Goal: Transaction & Acquisition: Download file/media

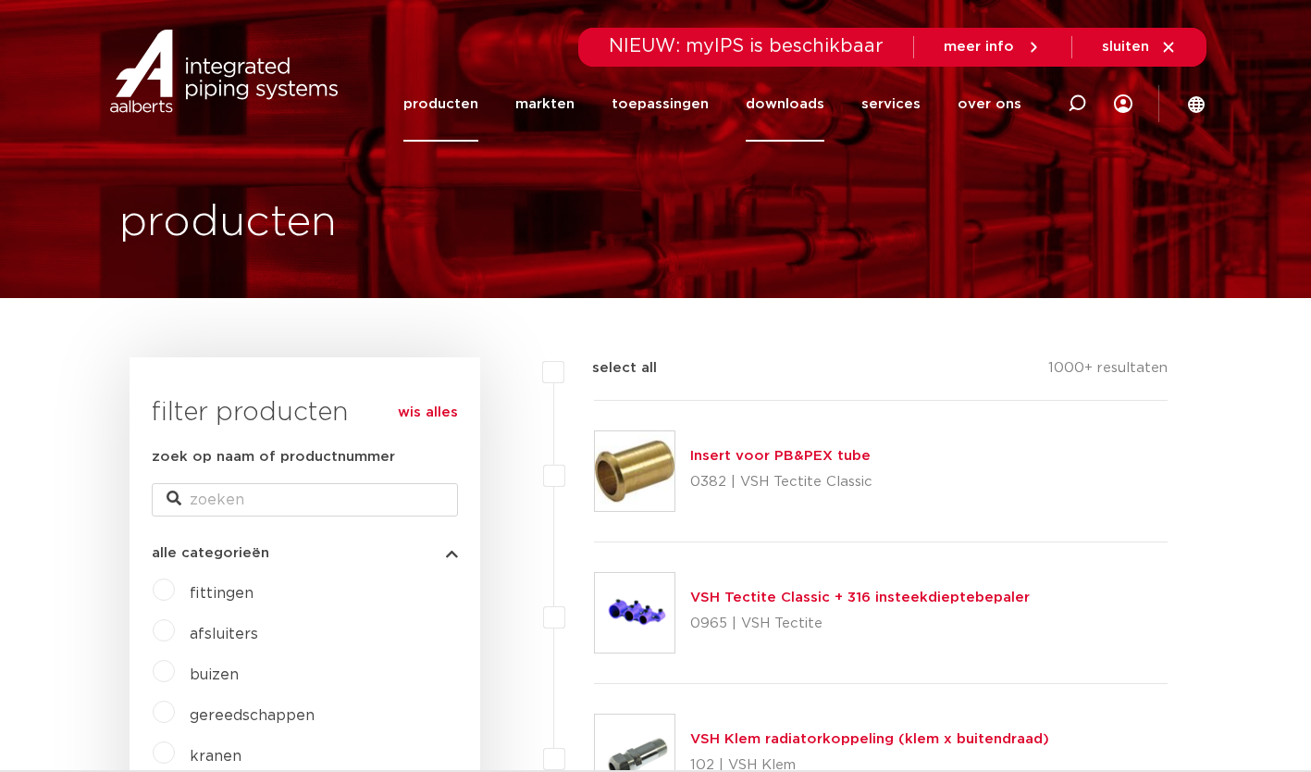
click at [800, 106] on link "downloads" at bounding box center [785, 104] width 79 height 75
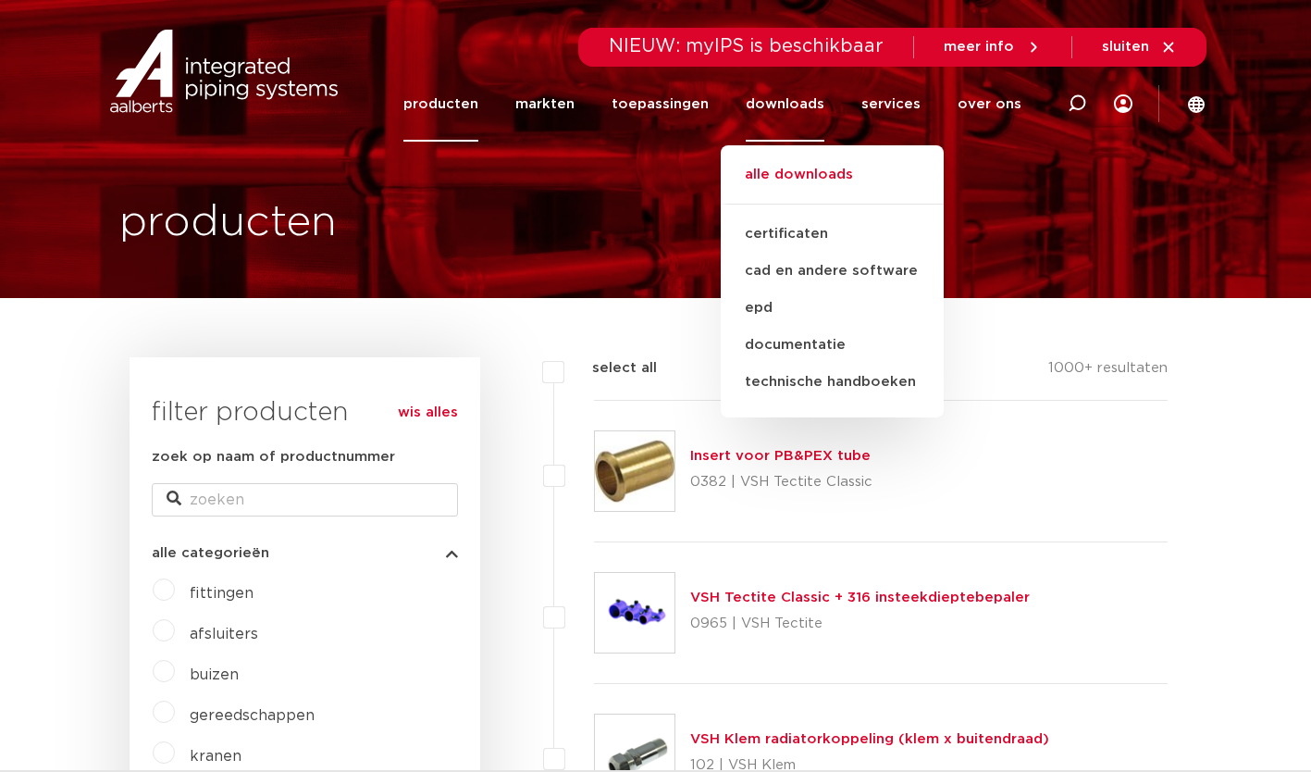
click at [812, 183] on link "alle downloads" at bounding box center [832, 184] width 223 height 41
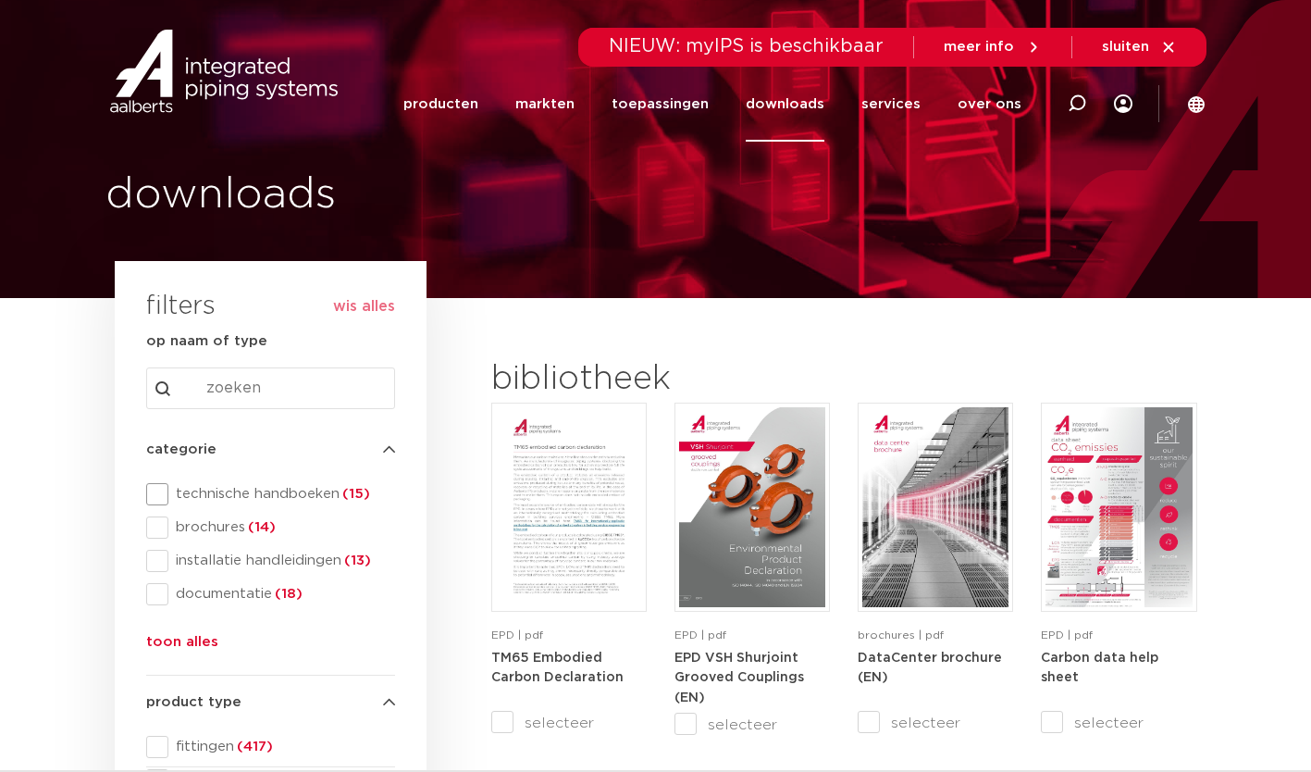
click at [167, 493] on span at bounding box center [157, 494] width 22 height 22
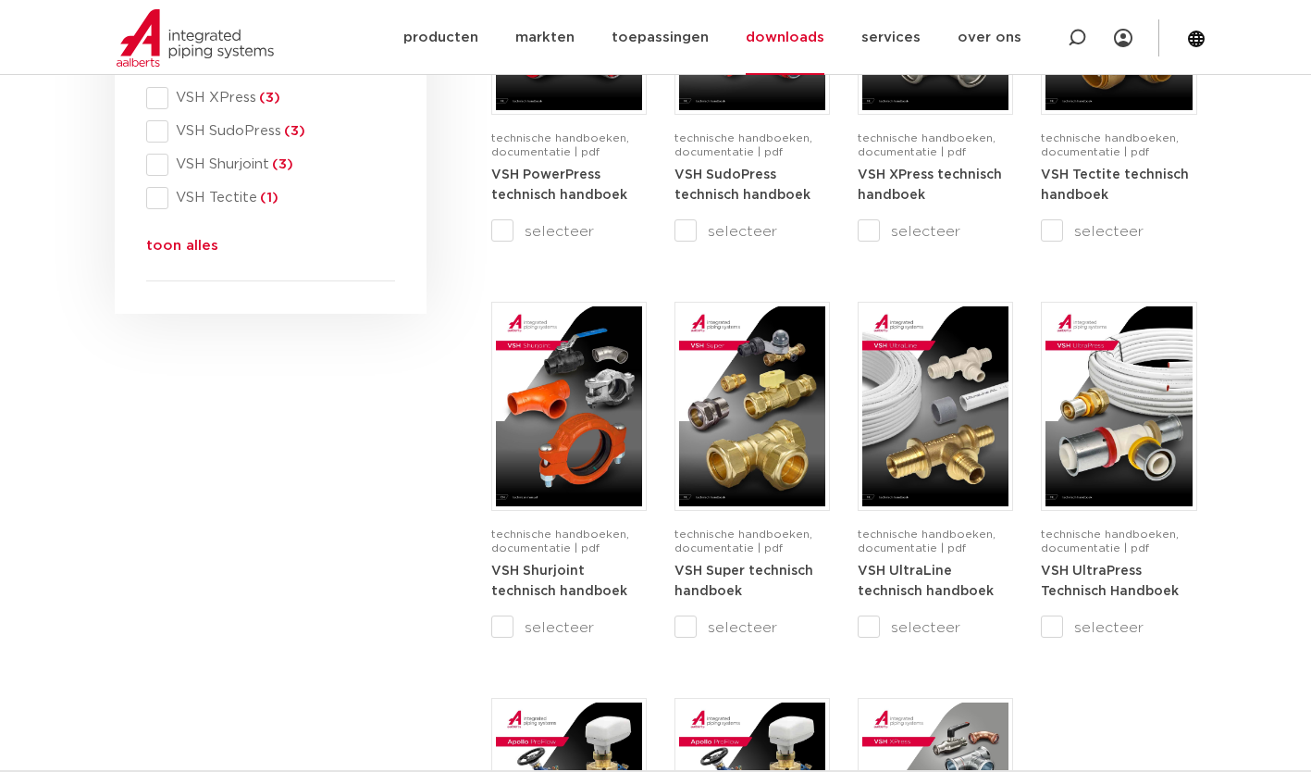
scroll to position [902, 0]
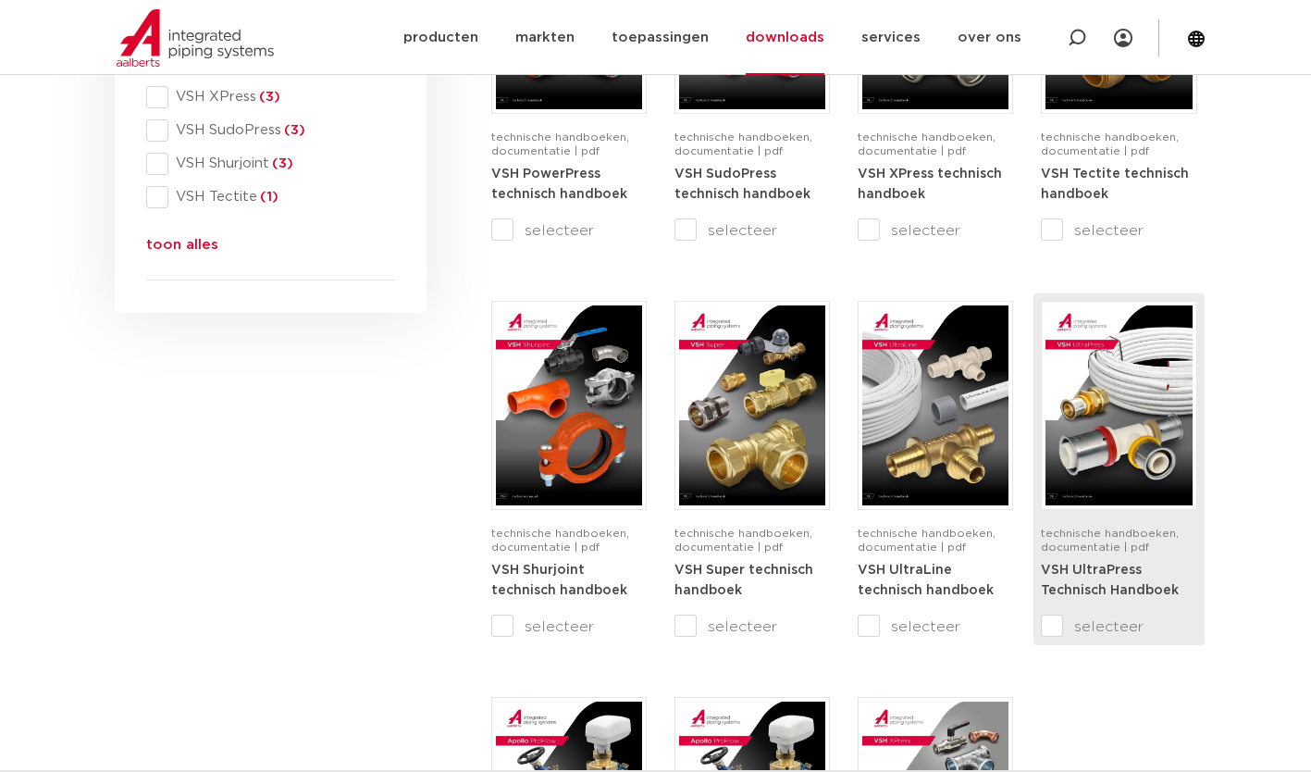
click at [1130, 410] on img at bounding box center [1119, 405] width 146 height 200
